Goal: Find specific page/section: Find specific page/section

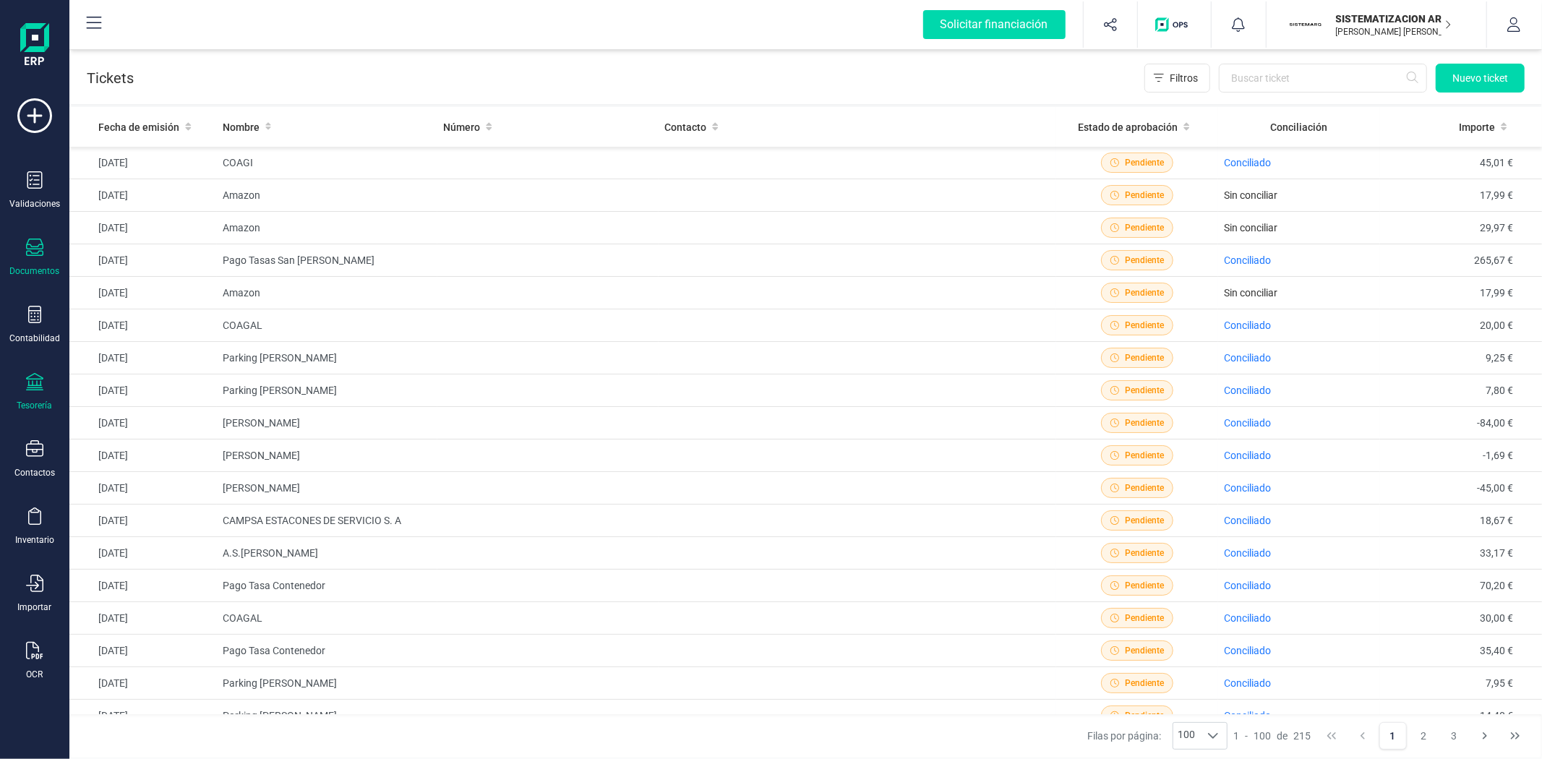
click at [40, 382] on icon at bounding box center [34, 381] width 17 height 17
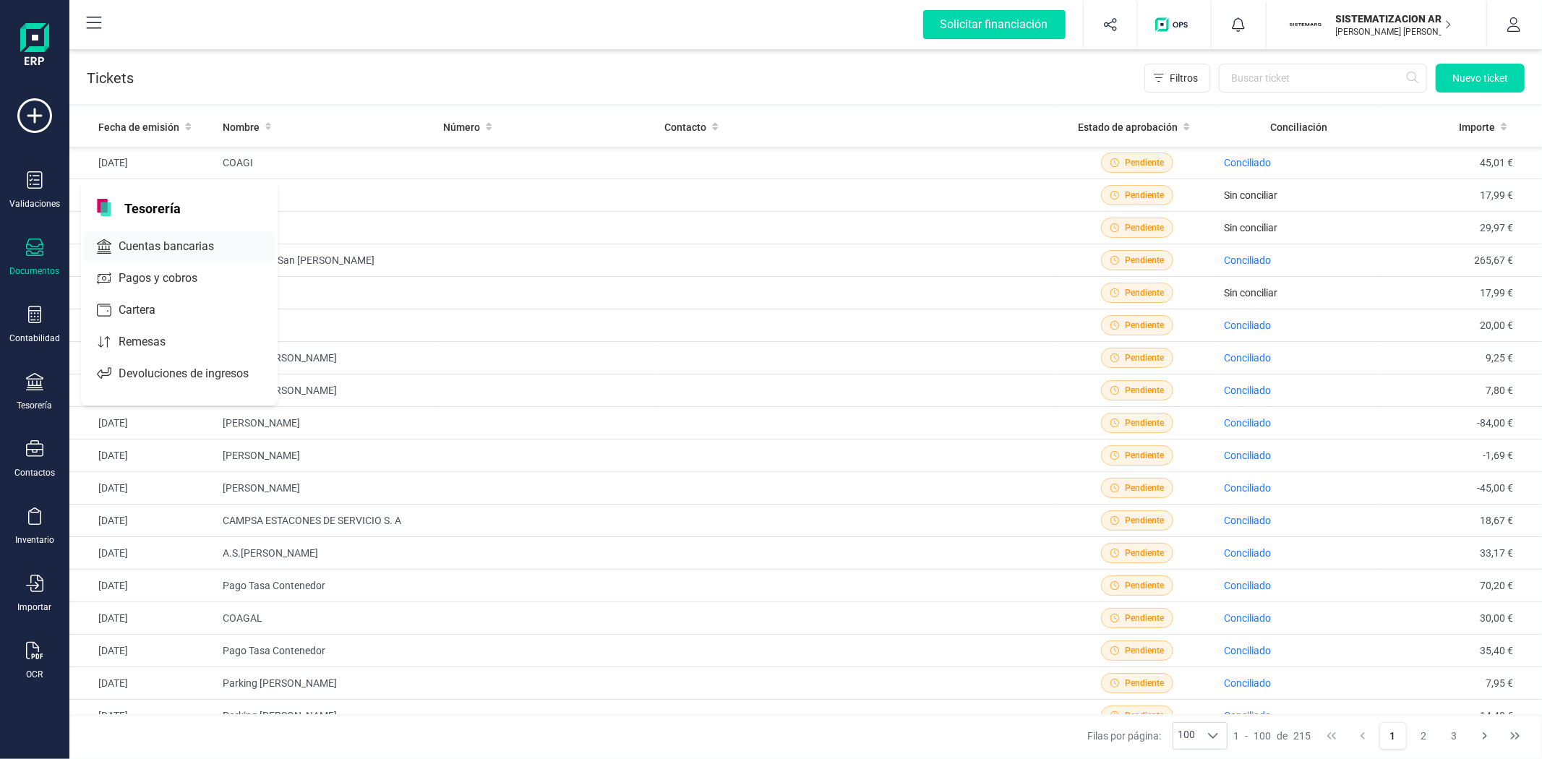
click at [182, 249] on span "Cuentas bancarias" at bounding box center [176, 246] width 127 height 17
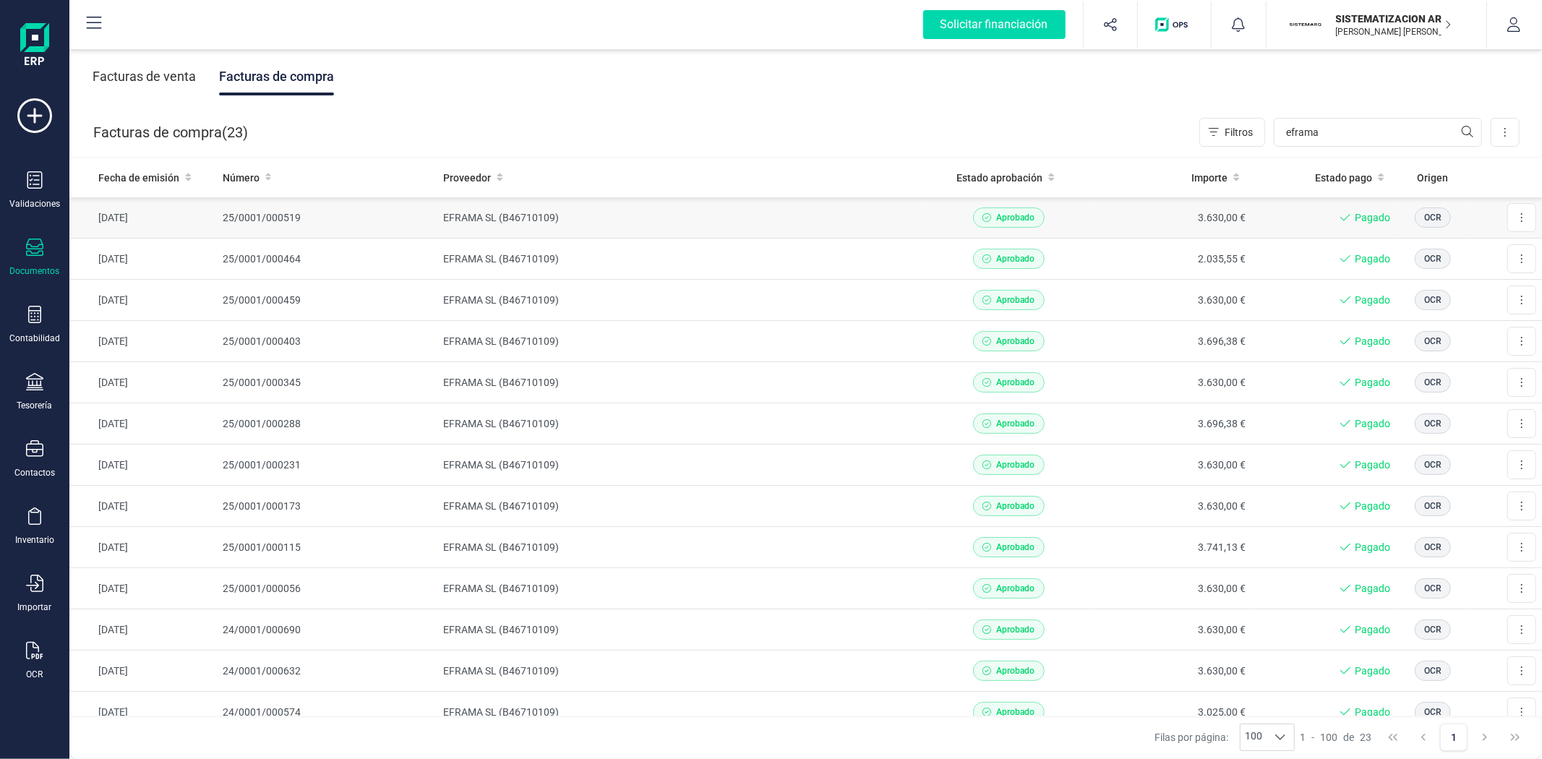
type input "eframa"
click at [757, 232] on td "EFRAMA SL (B46710109)" at bounding box center [682, 217] width 490 height 41
